Goal: Check status: Check status

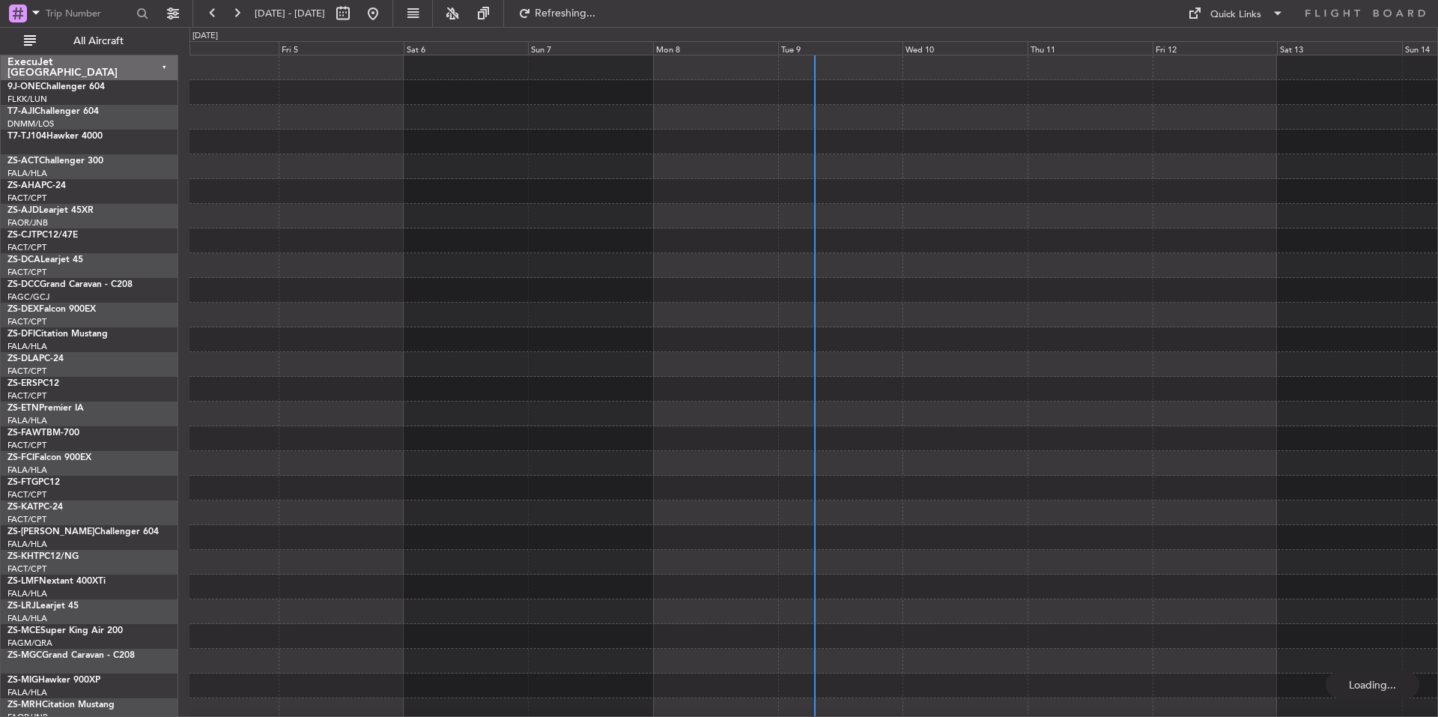
click at [236, 15] on button at bounding box center [237, 13] width 24 height 24
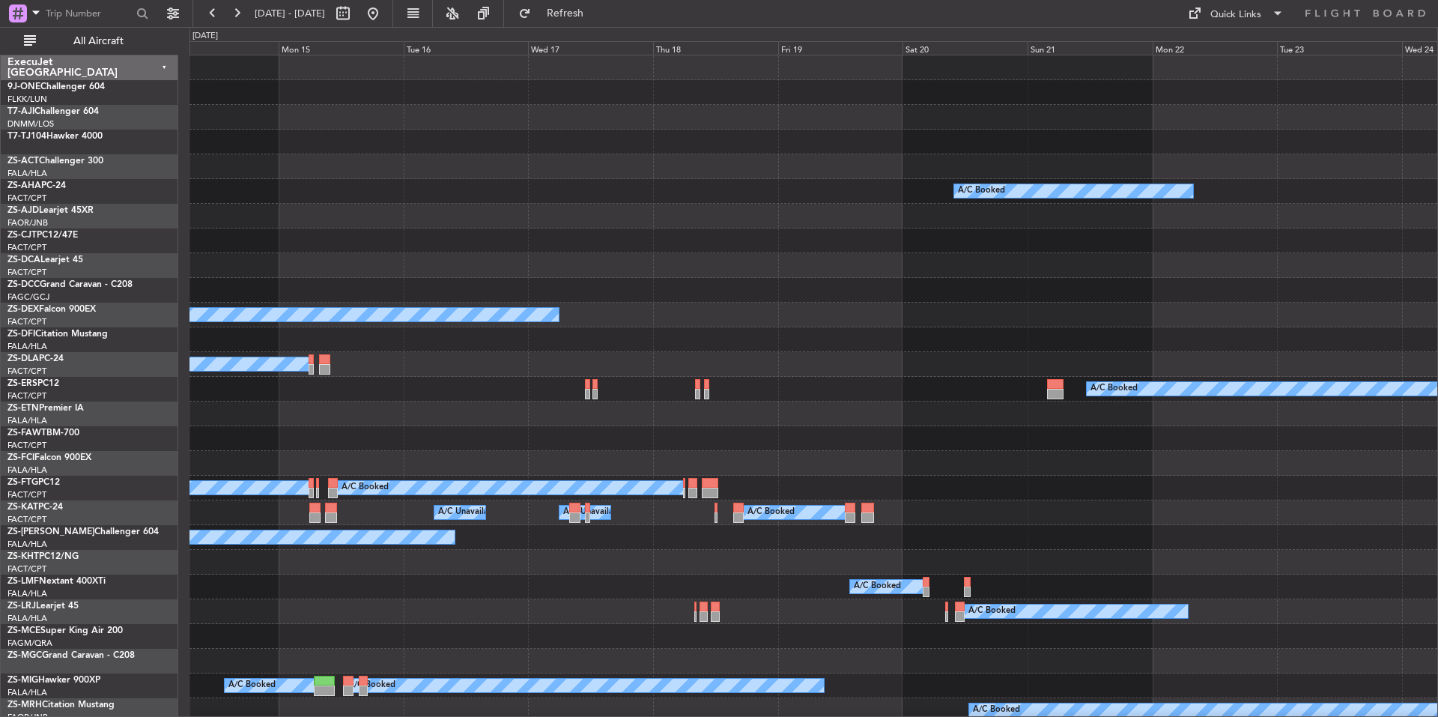
click at [584, 50] on div "Wed 17" at bounding box center [590, 47] width 125 height 13
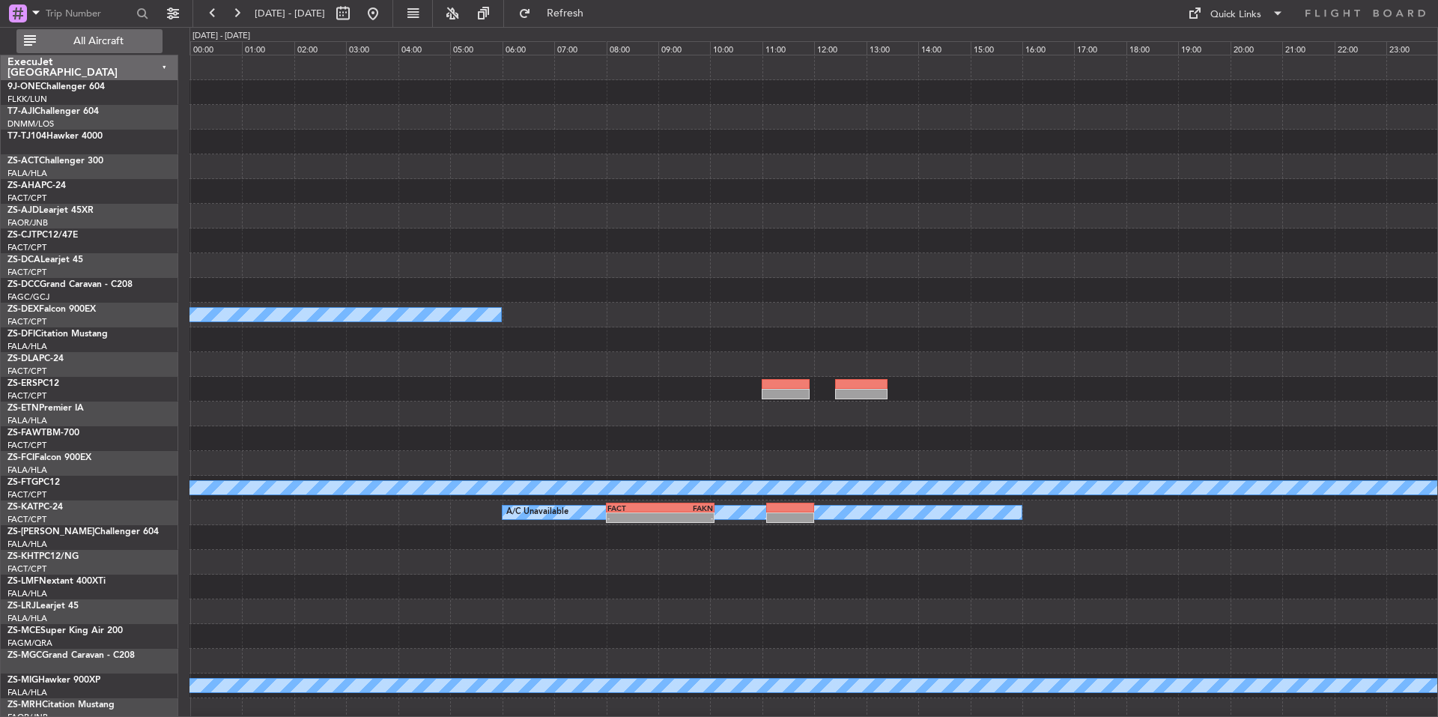
click at [115, 40] on span "All Aircraft" at bounding box center [98, 41] width 119 height 10
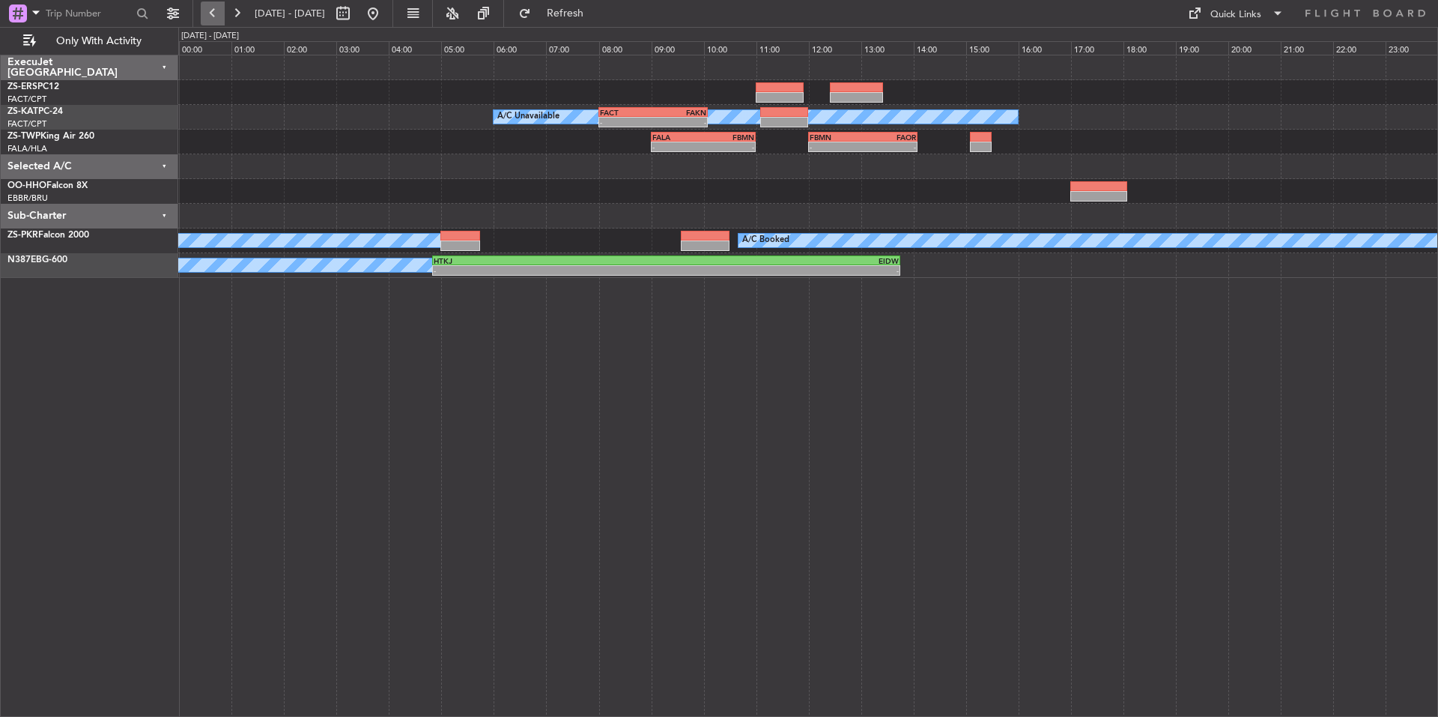
click at [211, 17] on button at bounding box center [213, 13] width 24 height 24
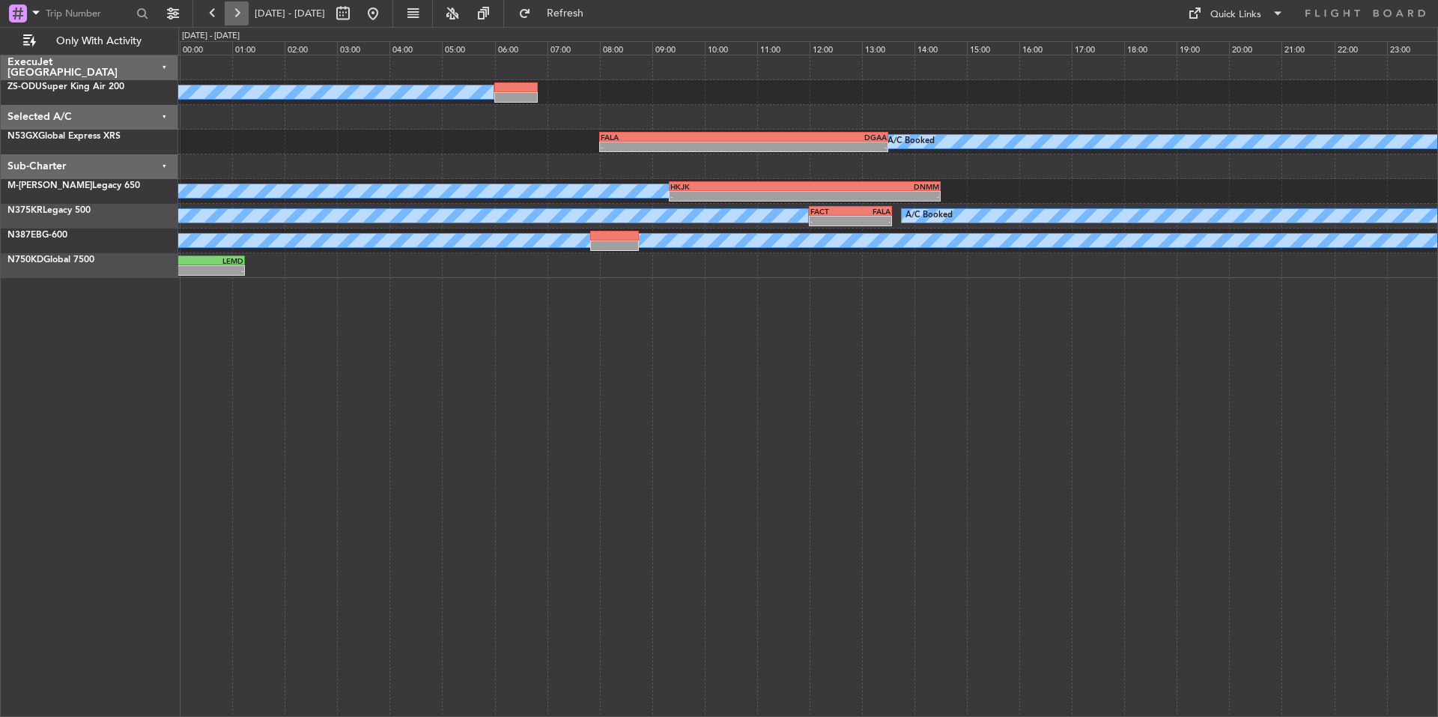
click at [240, 13] on button at bounding box center [237, 13] width 24 height 24
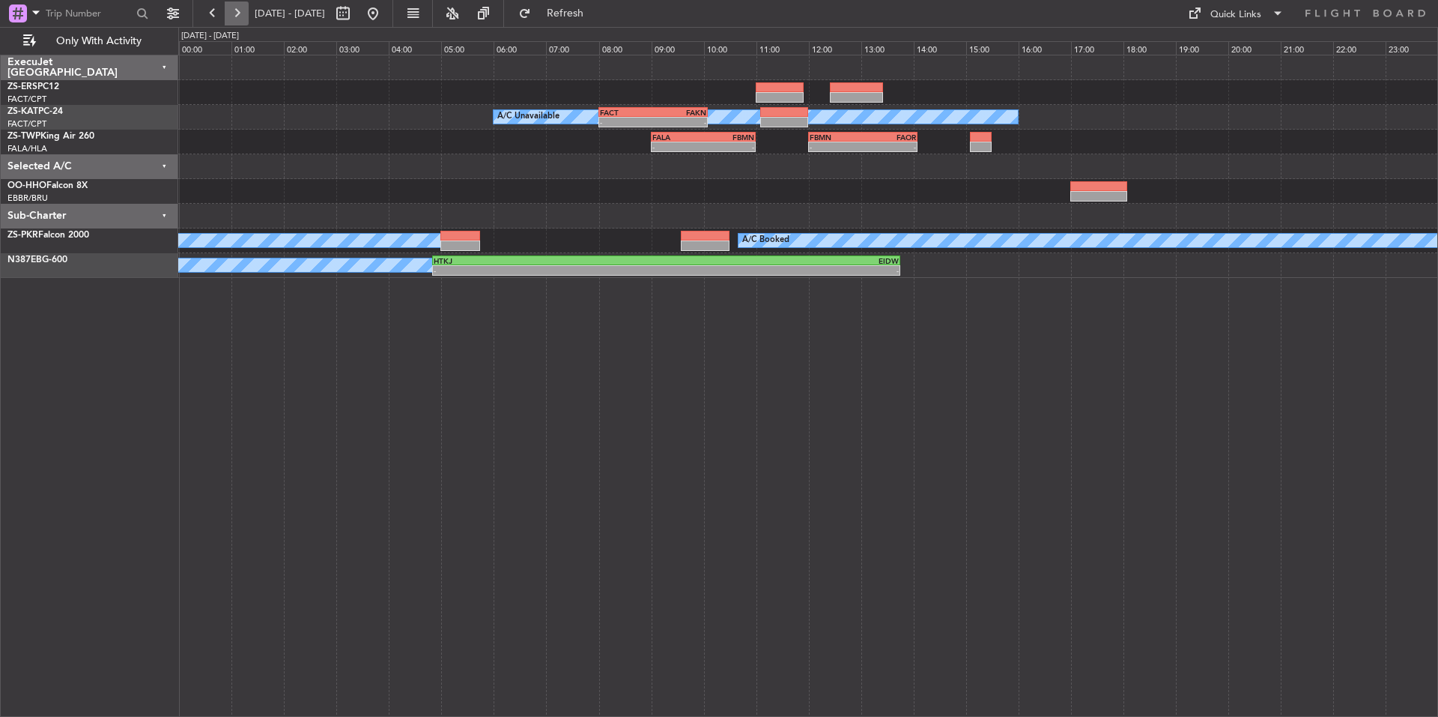
click at [240, 13] on button at bounding box center [237, 13] width 24 height 24
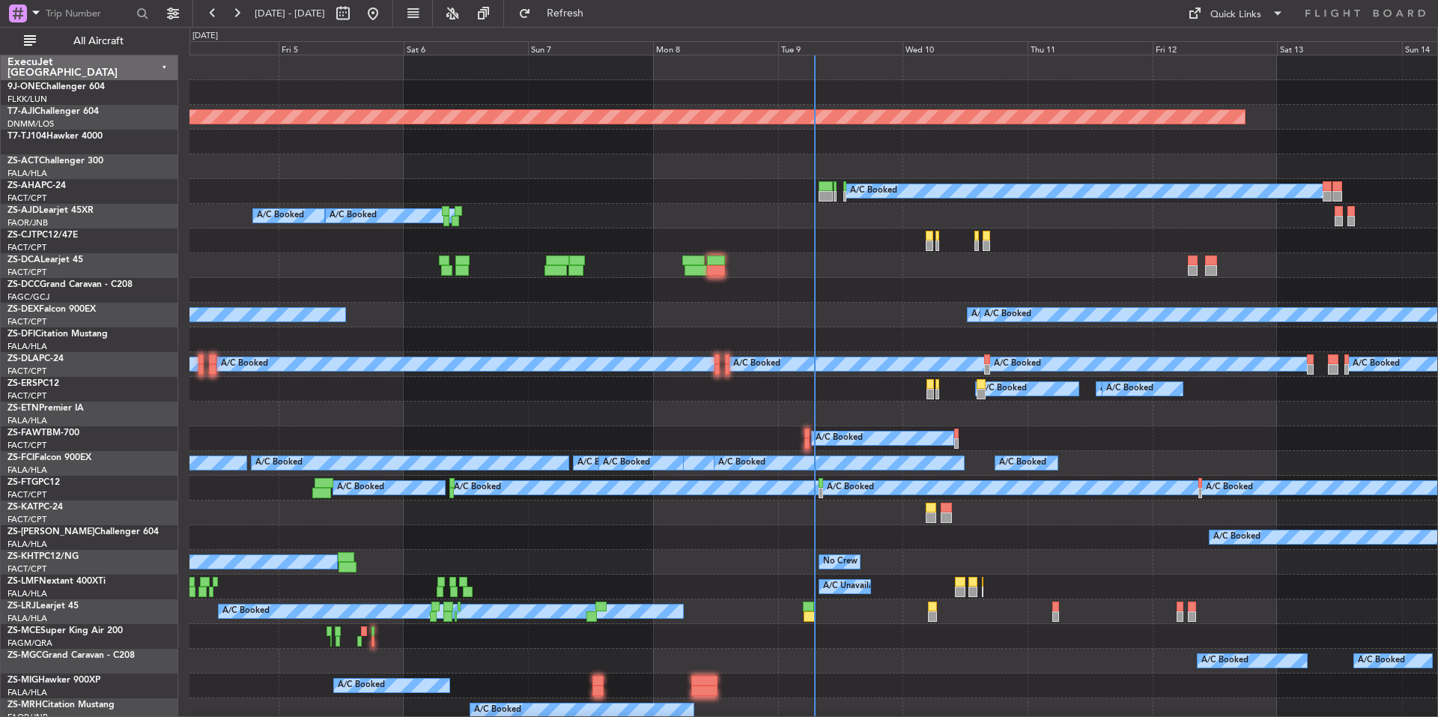
click at [833, 43] on div "Tue 9" at bounding box center [840, 47] width 125 height 13
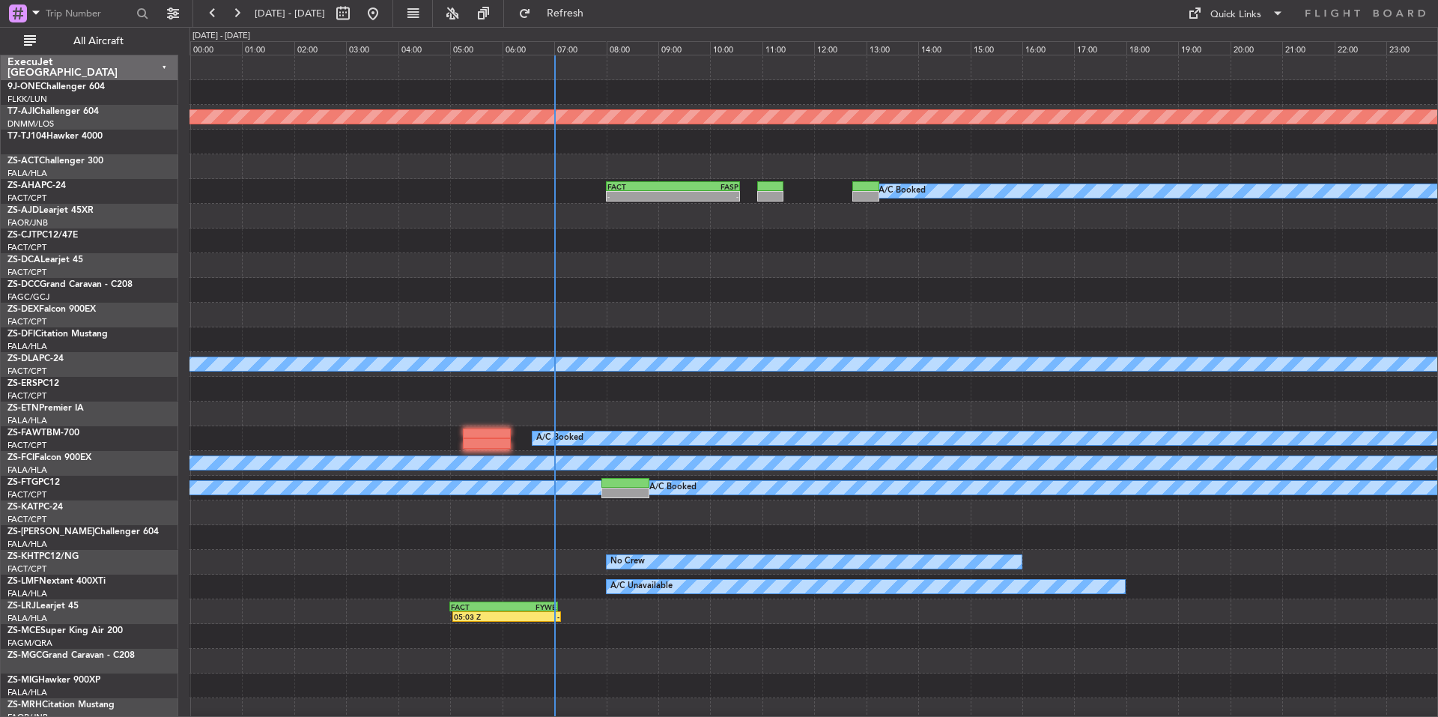
click at [162, 28] on mat-tooltip-component "Settings" at bounding box center [174, 45] width 58 height 40
click at [140, 43] on span "All Aircraft" at bounding box center [98, 41] width 119 height 10
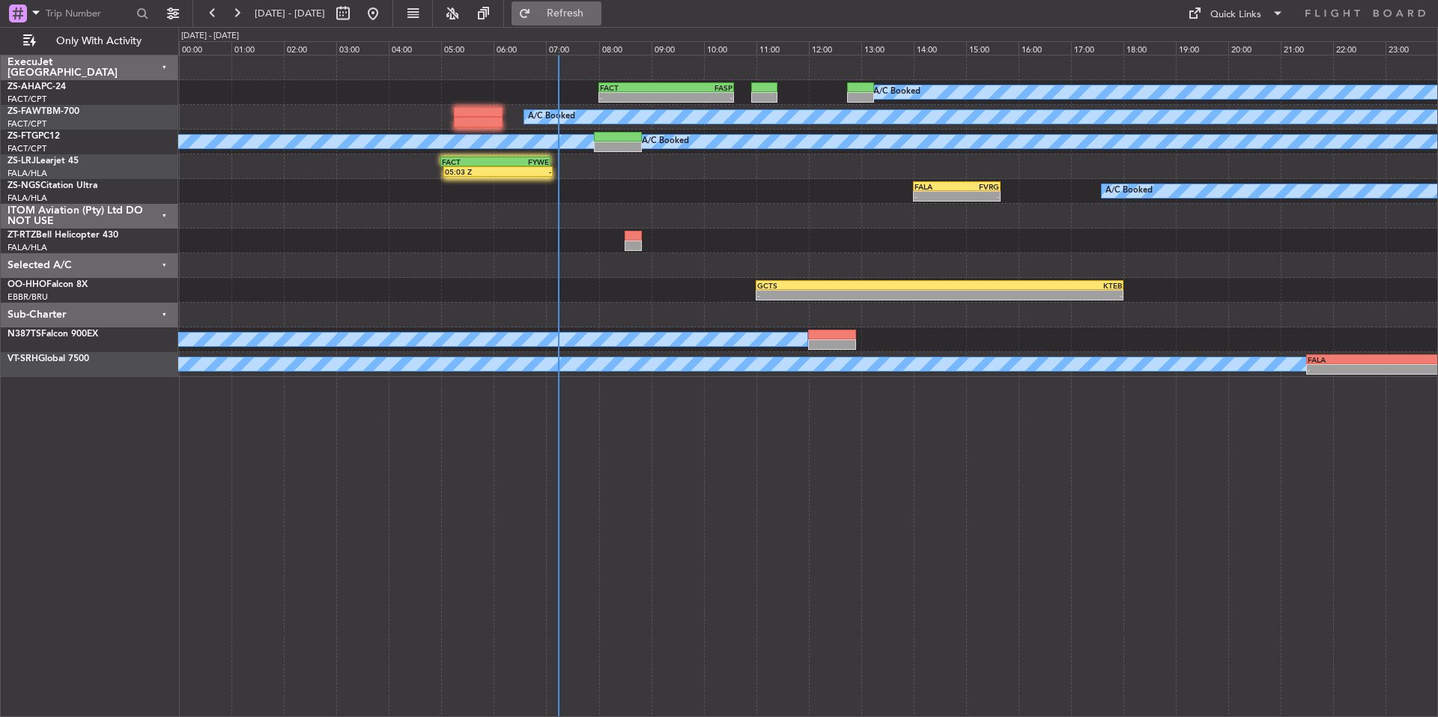
click at [597, 10] on span "Refresh" at bounding box center [565, 13] width 63 height 10
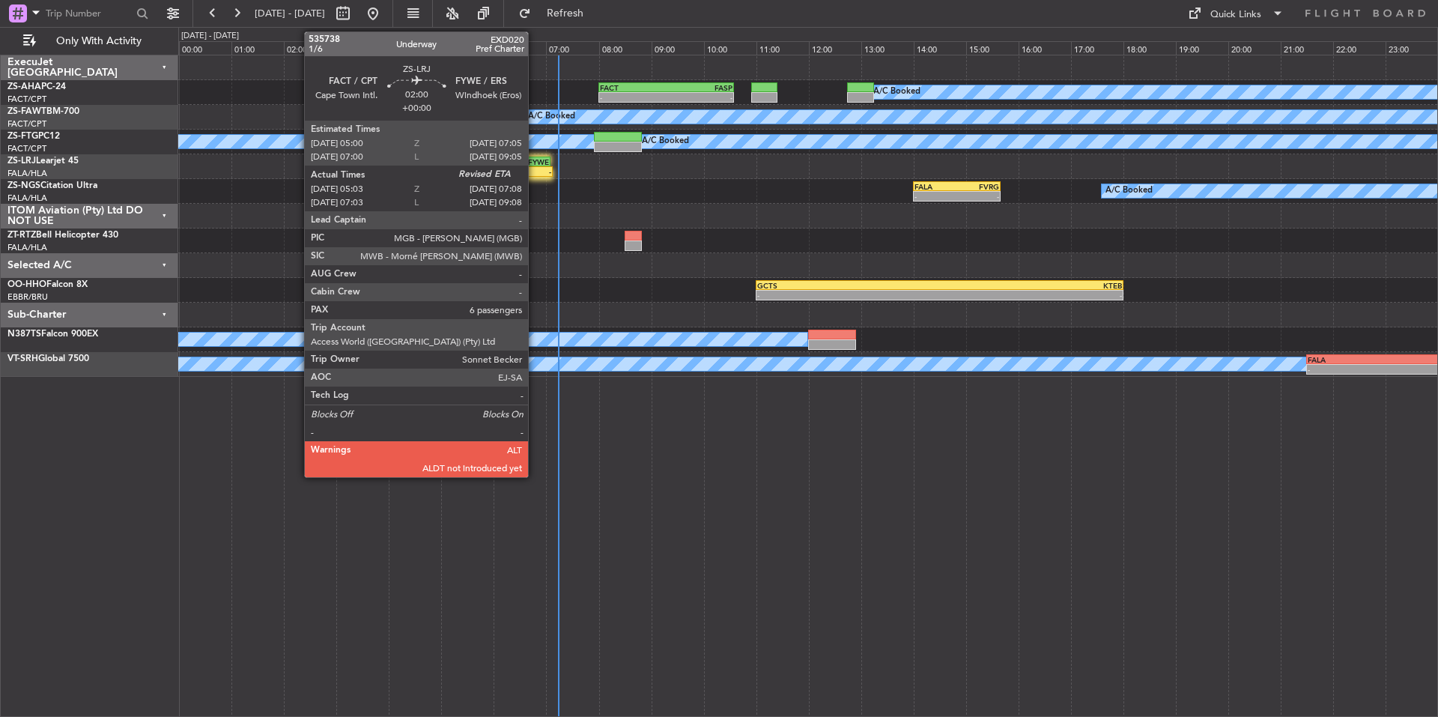
click at [535, 163] on div "FYWE" at bounding box center [522, 161] width 53 height 9
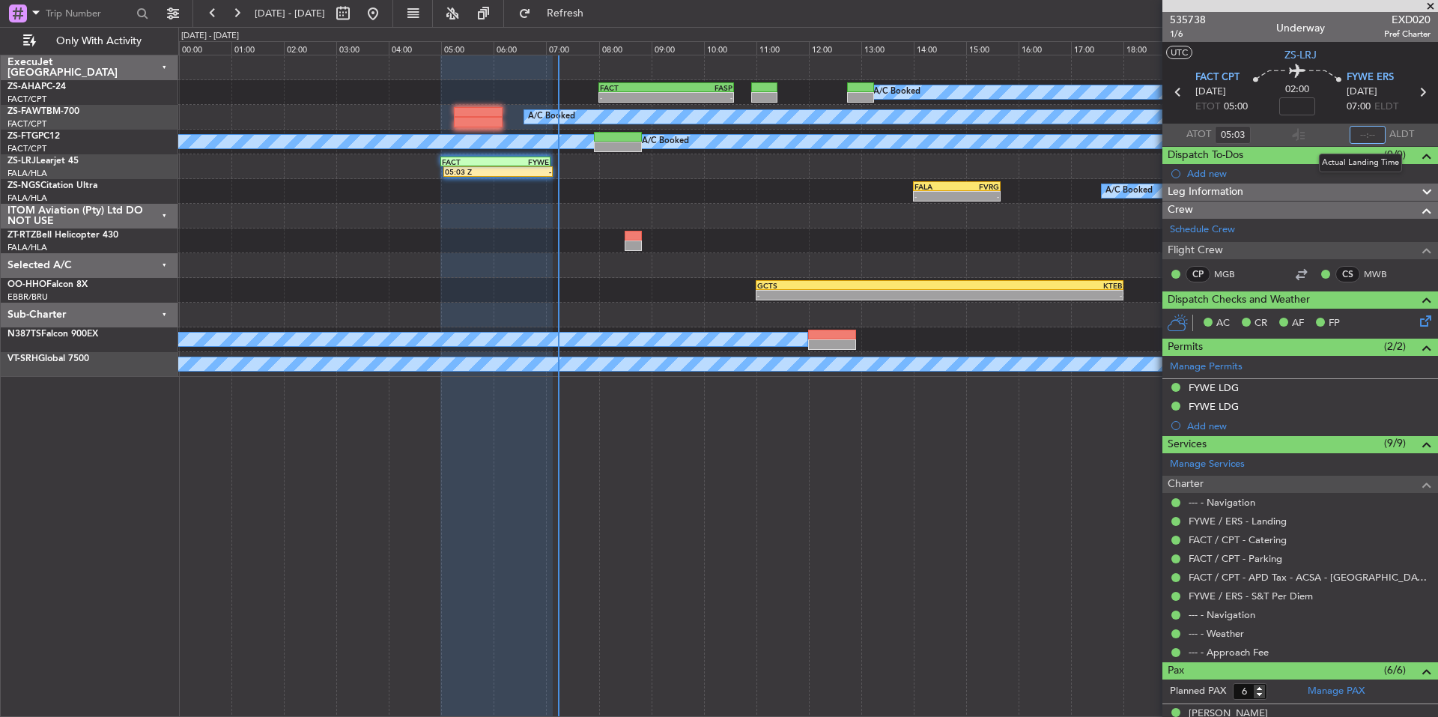
click at [1363, 133] on input "text" at bounding box center [1368, 135] width 36 height 18
type input "06:40"
drag, startPoint x: 1426, startPoint y: 7, endPoint x: 1369, endPoint y: 1, distance: 58.1
click at [1426, 7] on span at bounding box center [1430, 6] width 15 height 13
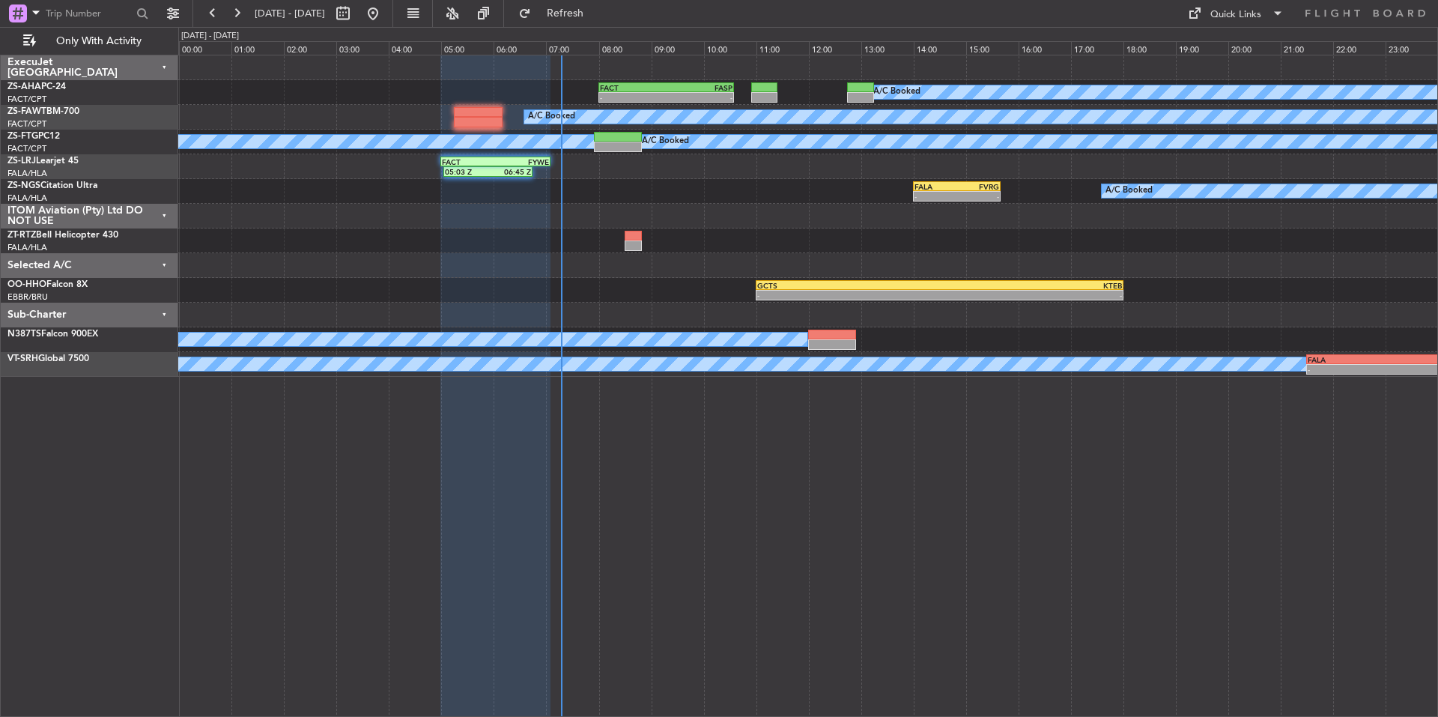
type input "0"
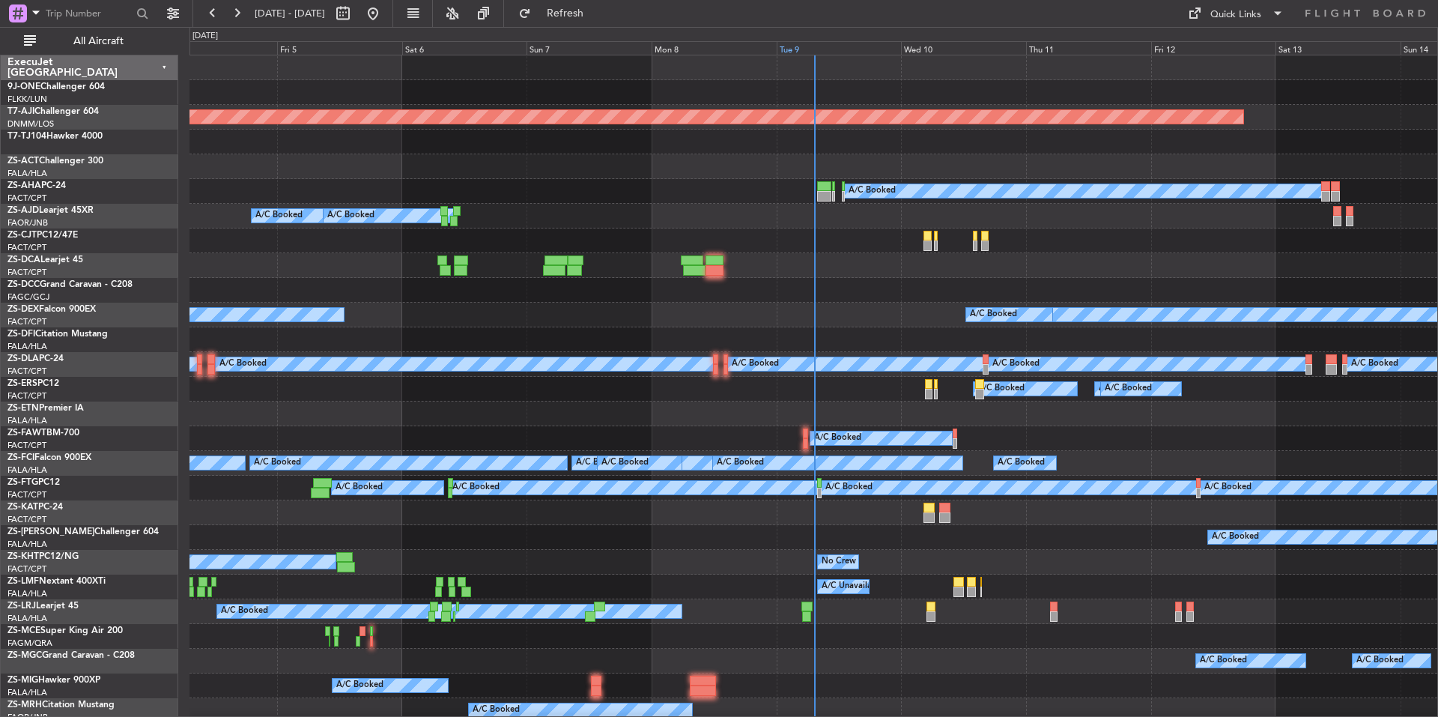
click at [847, 49] on div "Tue 9" at bounding box center [839, 47] width 125 height 13
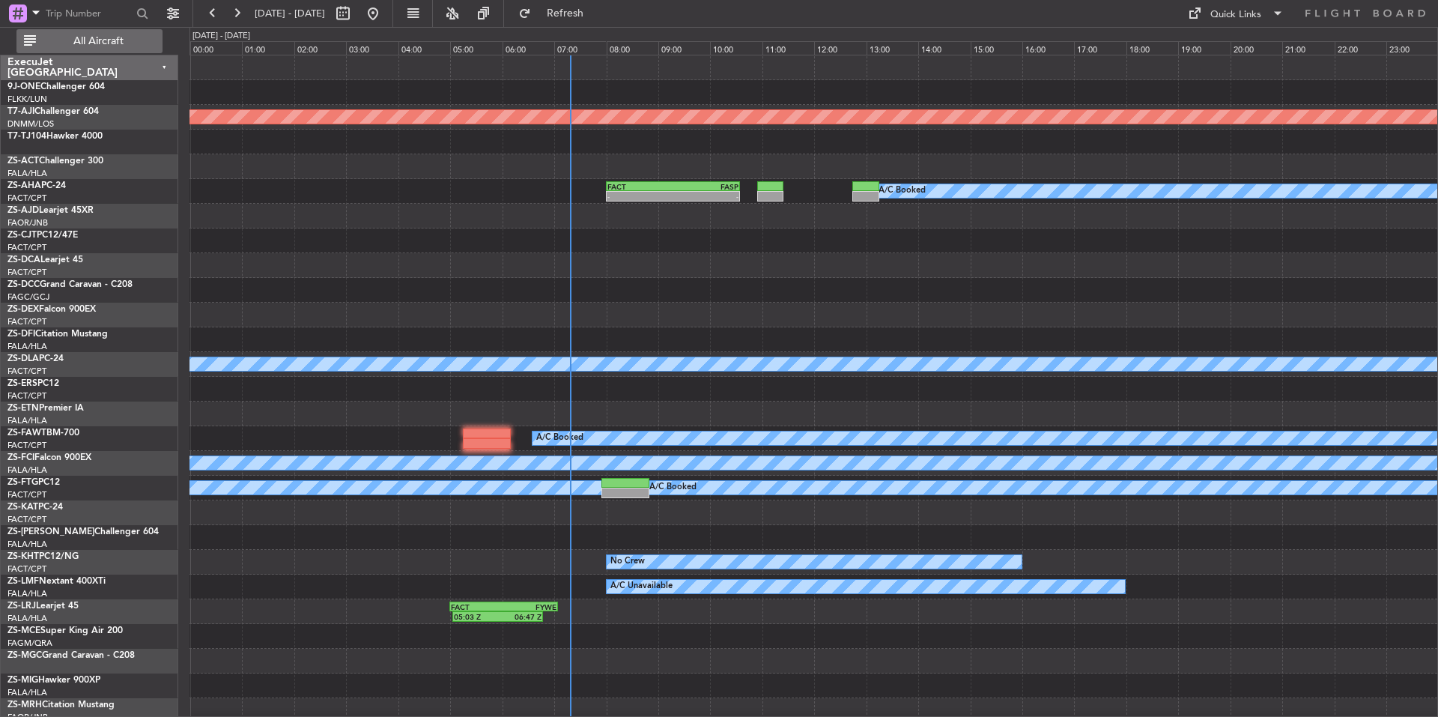
click at [82, 48] on button "All Aircraft" at bounding box center [89, 41] width 146 height 24
